Goal: Information Seeking & Learning: Learn about a topic

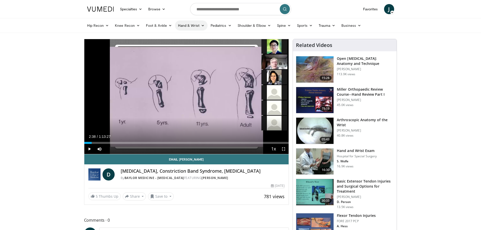
click at [192, 25] on link "Hand & Wrist" at bounding box center [191, 25] width 33 height 10
click at [188, 37] on link "Hand" at bounding box center [205, 37] width 60 height 8
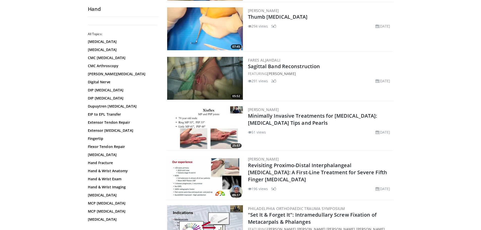
scroll to position [303, 0]
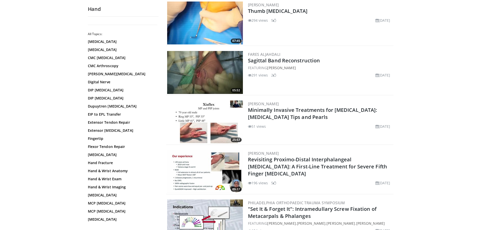
click at [181, 127] on img at bounding box center [205, 121] width 76 height 43
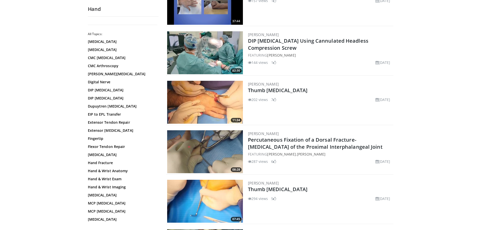
scroll to position [0, 0]
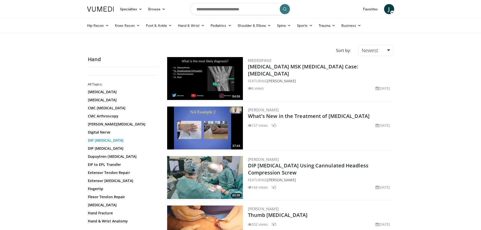
click at [100, 141] on link "DIP [MEDICAL_DATA]" at bounding box center [122, 140] width 68 height 5
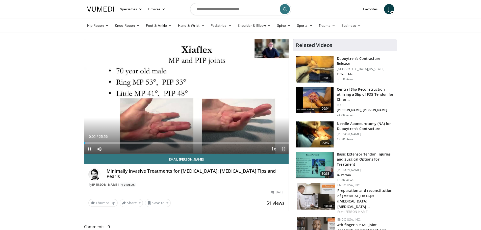
click at [284, 148] on span "Video Player" at bounding box center [283, 149] width 10 height 10
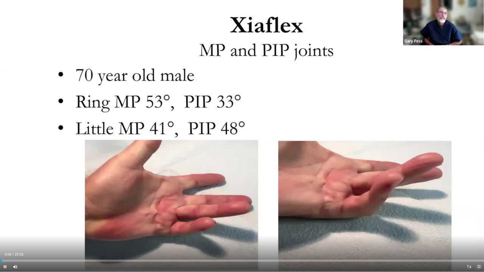
click at [480, 230] on span "Video Player" at bounding box center [479, 267] width 10 height 10
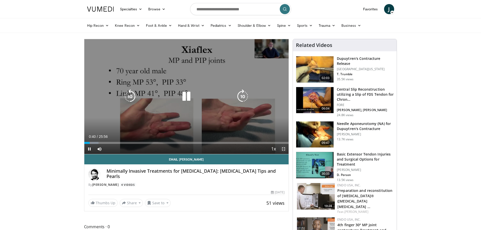
drag, startPoint x: 284, startPoint y: 149, endPoint x: 283, endPoint y: 180, distance: 30.8
click at [284, 149] on span "Video Player" at bounding box center [283, 149] width 10 height 10
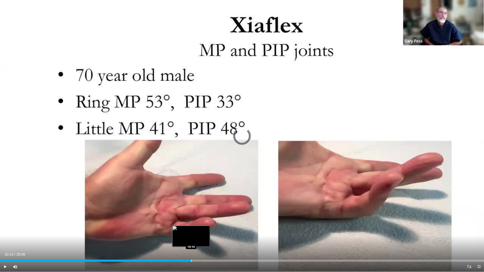
click at [191, 230] on div "Loaded : 26.76% 10:14 10:14" at bounding box center [242, 259] width 484 height 5
click at [211, 230] on div "Progress Bar" at bounding box center [211, 261] width 1 height 2
click at [480, 230] on span "Video Player" at bounding box center [479, 267] width 10 height 10
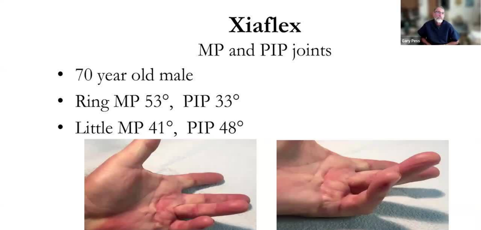
scroll to position [454, 0]
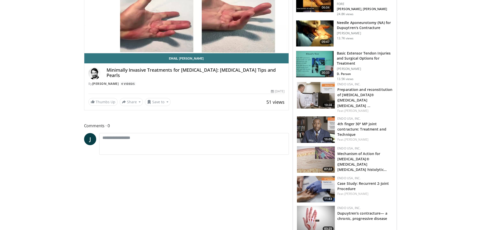
scroll to position [0, 0]
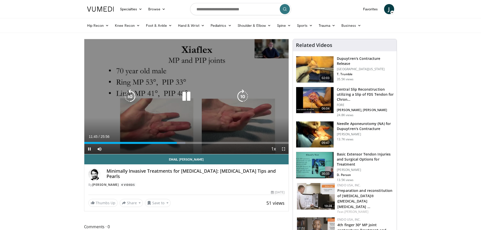
click at [187, 99] on icon "Video Player" at bounding box center [186, 96] width 14 height 14
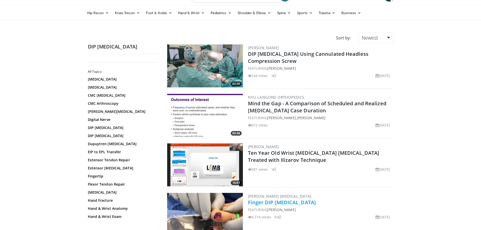
scroll to position [25, 0]
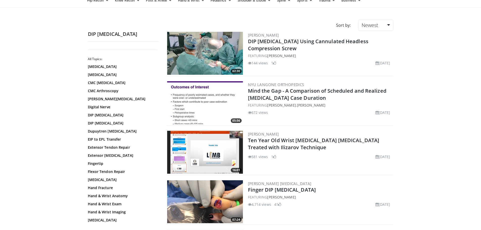
click at [196, 200] on img at bounding box center [205, 201] width 76 height 43
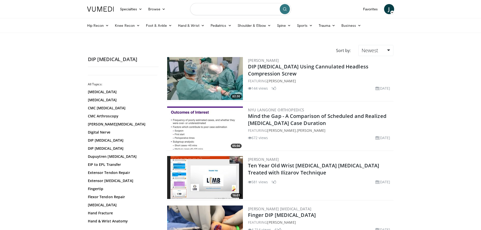
click at [213, 8] on input "Search topics, interventions" at bounding box center [240, 9] width 101 height 12
type input "**********"
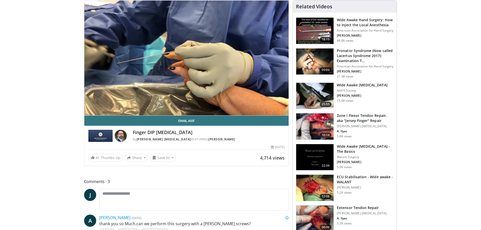
scroll to position [50, 0]
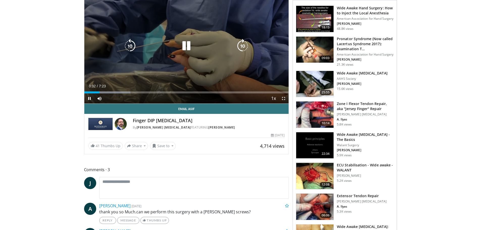
click at [192, 55] on div "10 seconds Tap to unmute" at bounding box center [186, 46] width 204 height 115
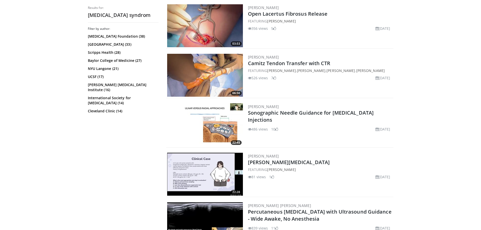
scroll to position [303, 0]
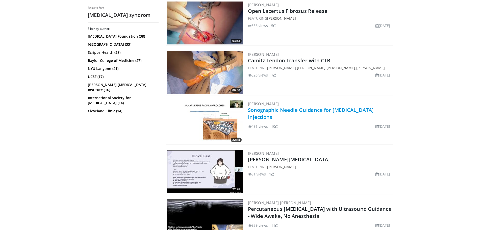
click at [285, 110] on link "Sonographic Needle Guidance for [MEDICAL_DATA] Injections" at bounding box center [311, 113] width 126 height 14
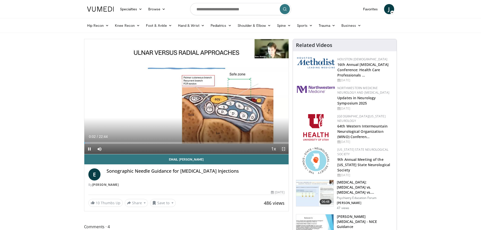
click at [283, 150] on span "Video Player" at bounding box center [283, 149] width 10 height 10
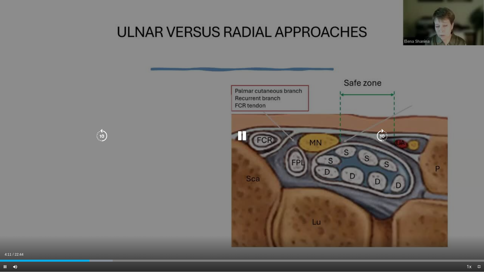
click at [245, 137] on icon "Video Player" at bounding box center [242, 136] width 14 height 14
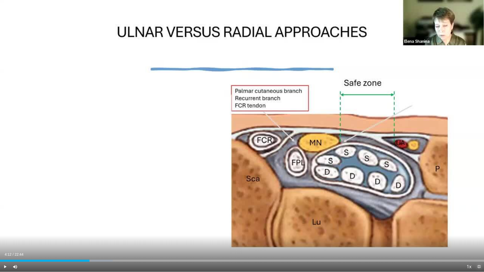
click at [480, 230] on span "Video Player" at bounding box center [479, 267] width 10 height 10
